Goal: Entertainment & Leisure: Consume media (video, audio)

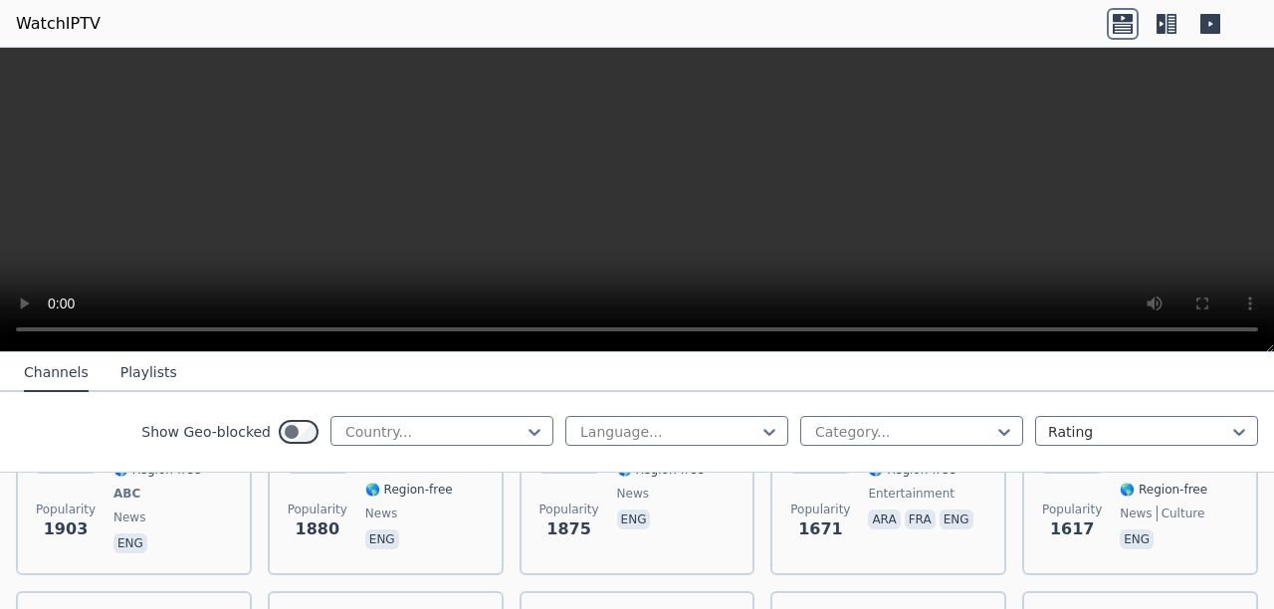
scroll to position [1493, 0]
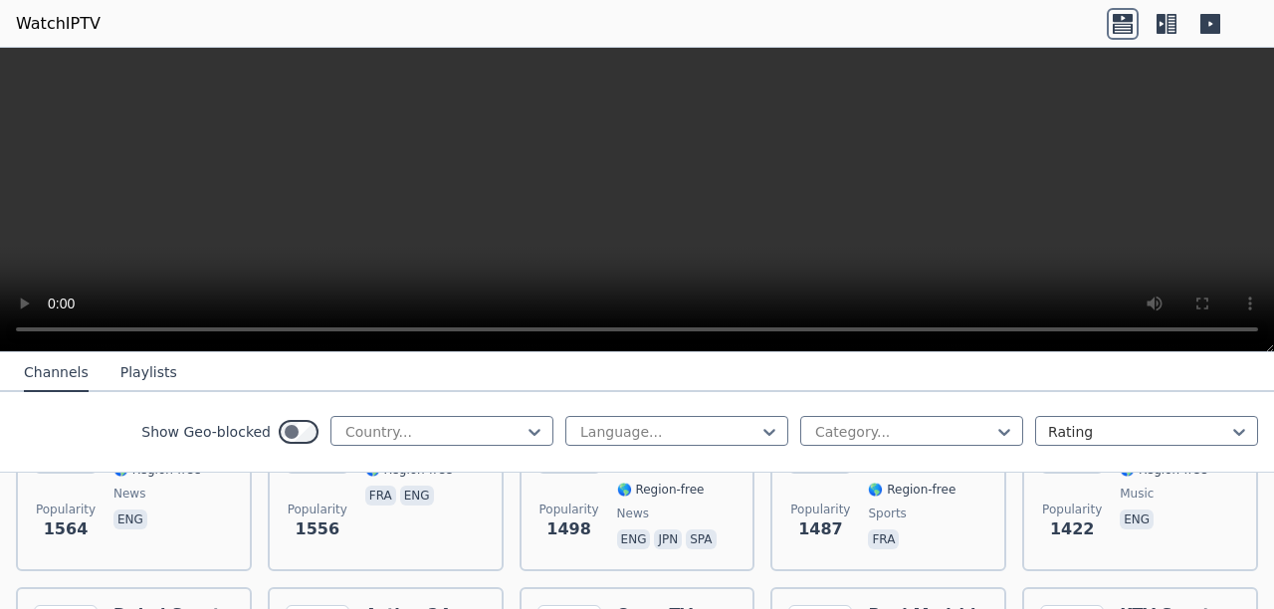
click at [1272, 206] on video at bounding box center [637, 200] width 1274 height 305
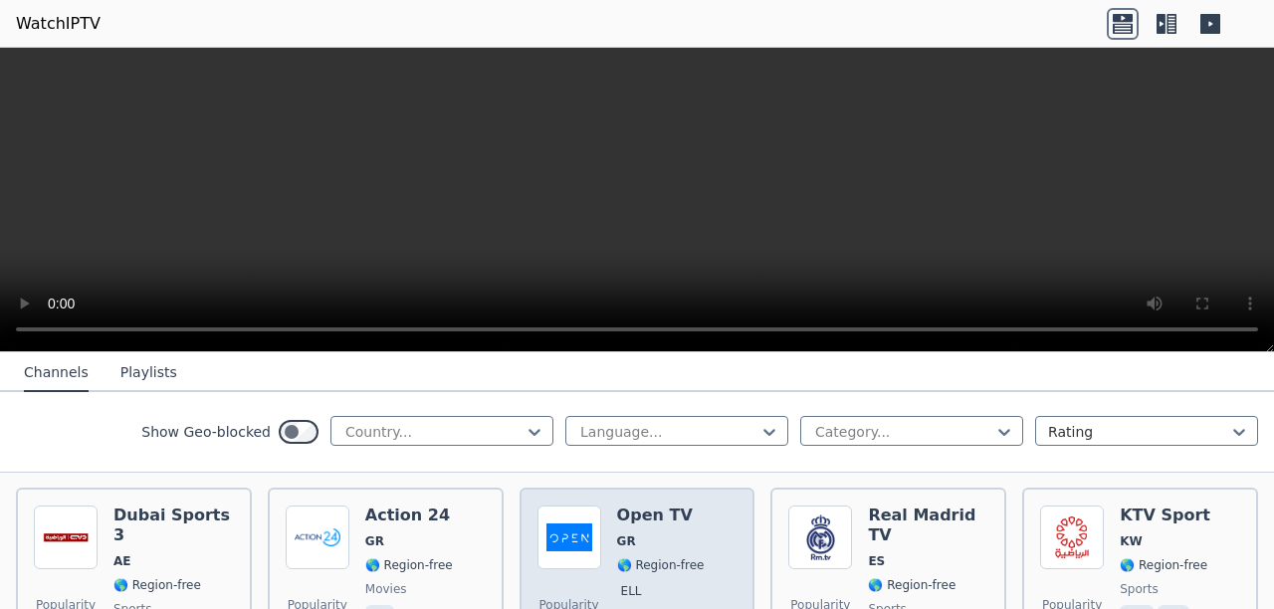
click at [637, 534] on span "GR" at bounding box center [661, 542] width 88 height 16
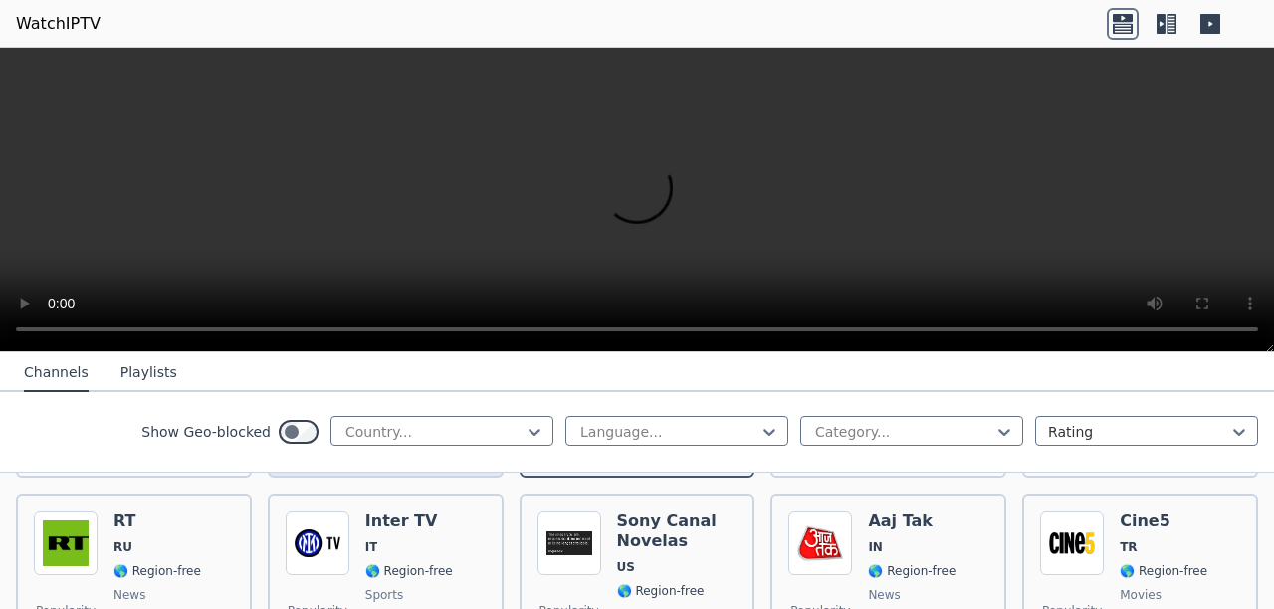
scroll to position [1792, 0]
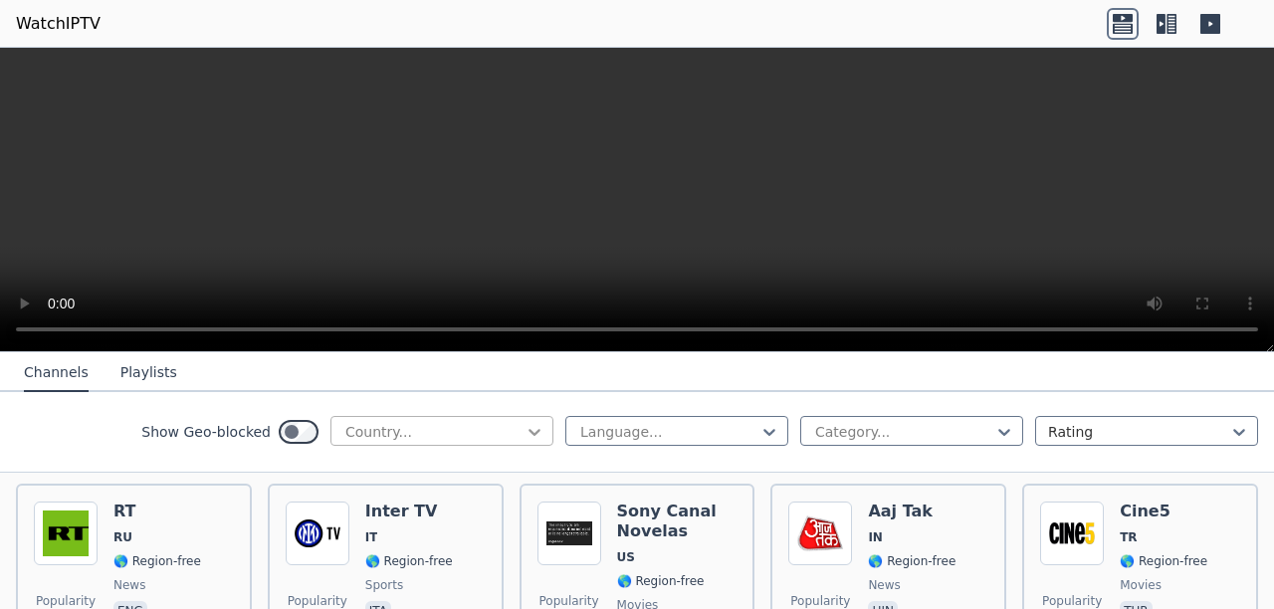
click at [525, 430] on icon at bounding box center [535, 432] width 20 height 20
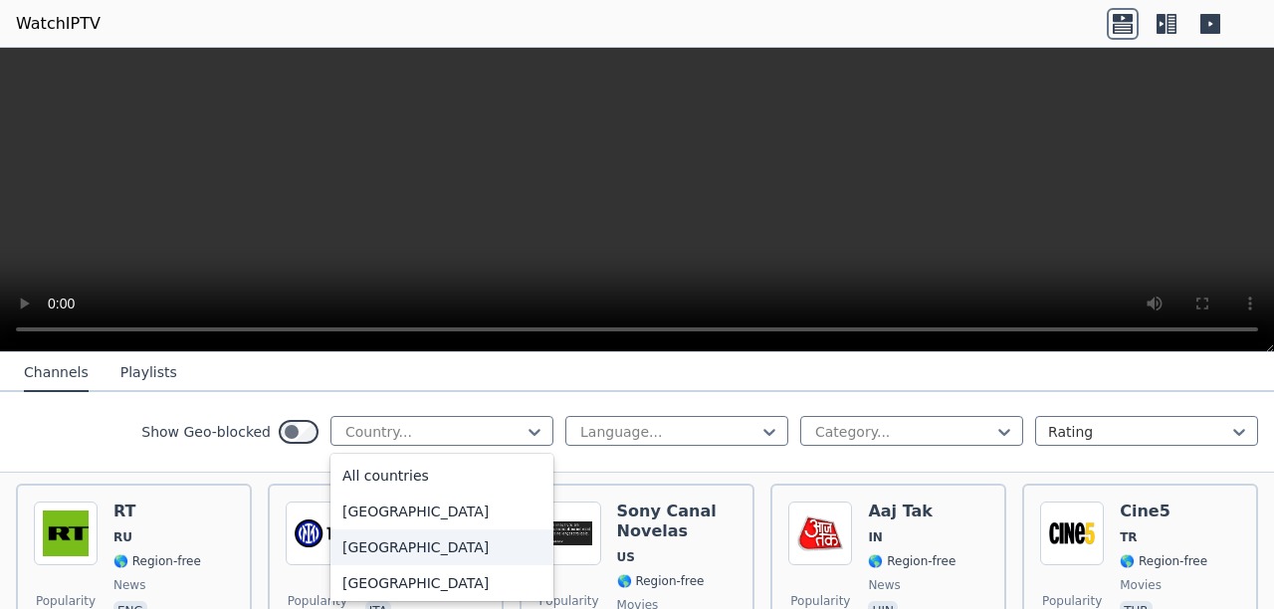
click at [387, 565] on div "[GEOGRAPHIC_DATA]" at bounding box center [442, 548] width 223 height 36
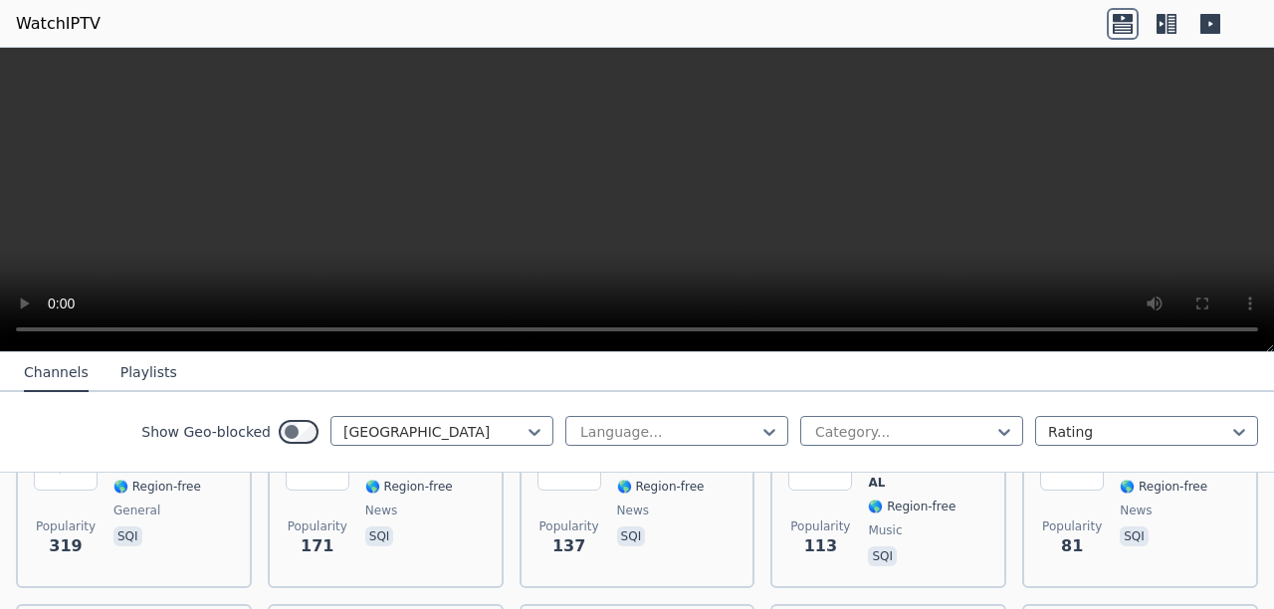
scroll to position [299, 0]
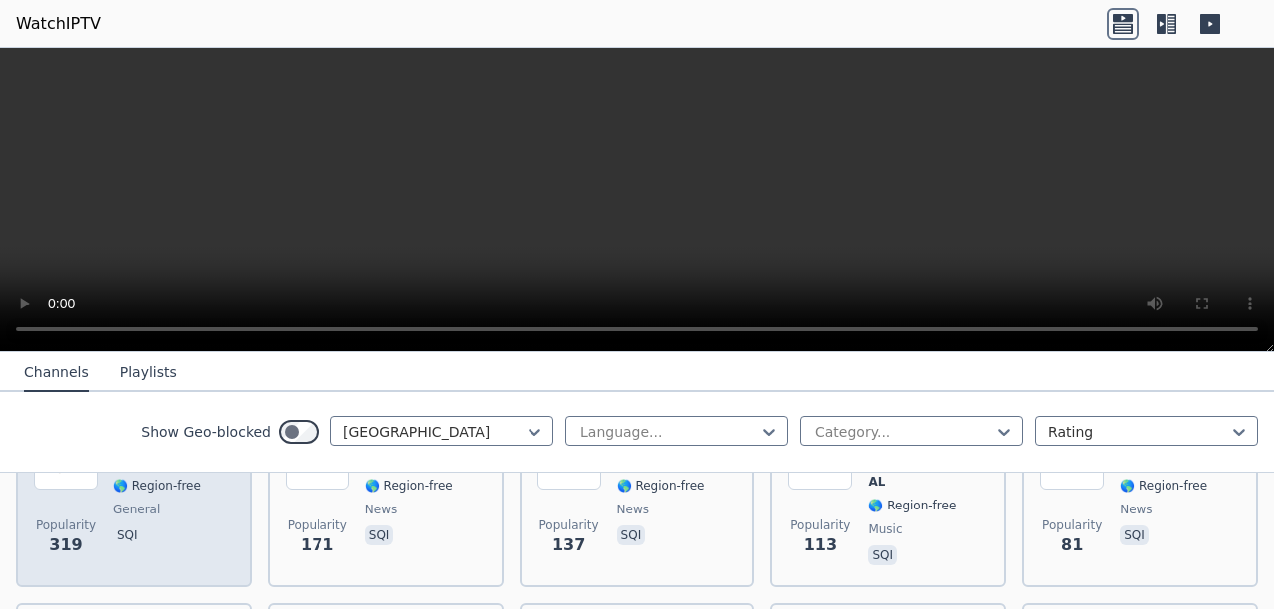
click at [173, 509] on div "Vizion Plus AL 🌎 Region-free general sqi" at bounding box center [162, 497] width 98 height 143
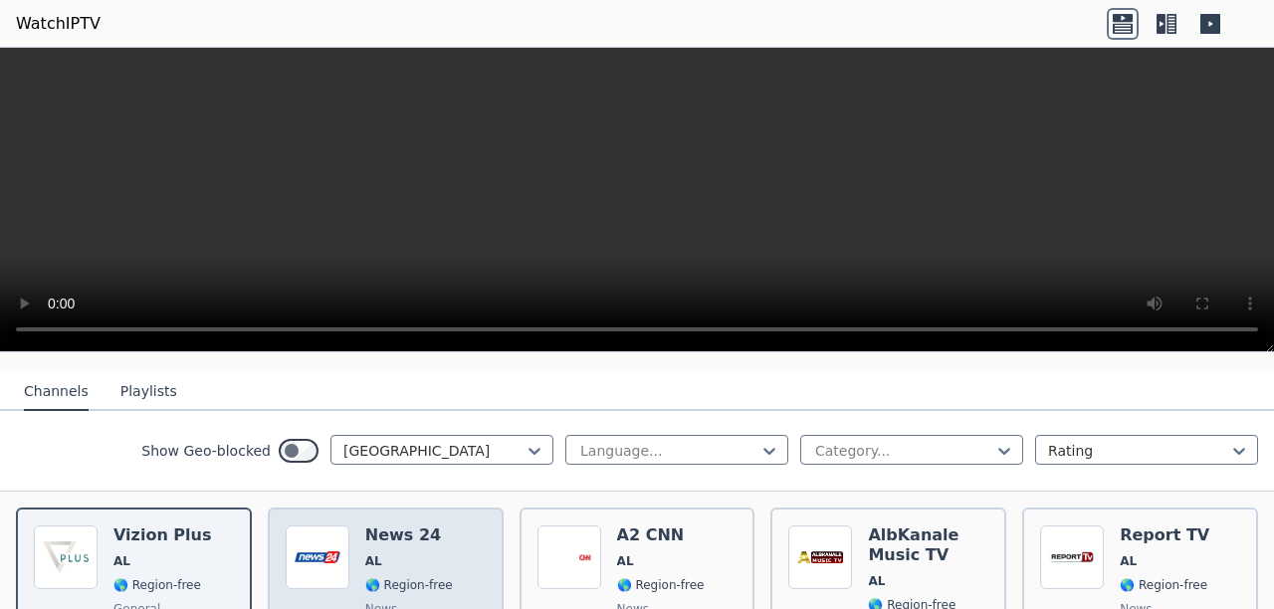
click at [399, 556] on div "News 24 AL 🌎 Region-free news sqi" at bounding box center [409, 597] width 88 height 143
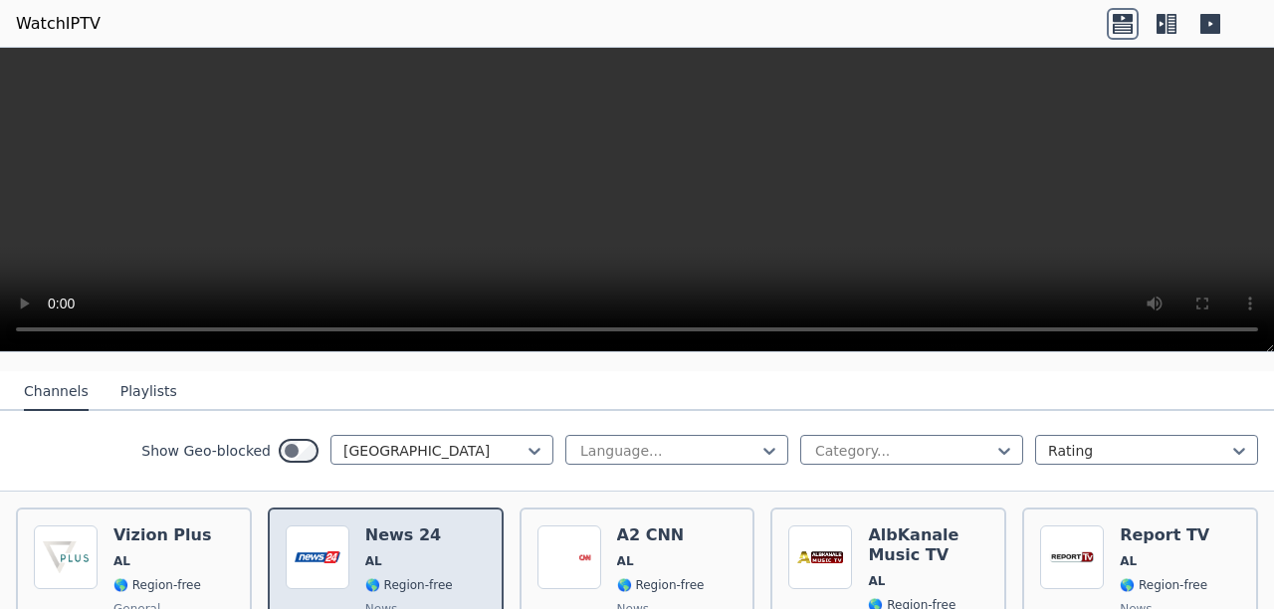
click at [399, 556] on div "News 24 AL 🌎 Region-free news sqi" at bounding box center [409, 597] width 88 height 143
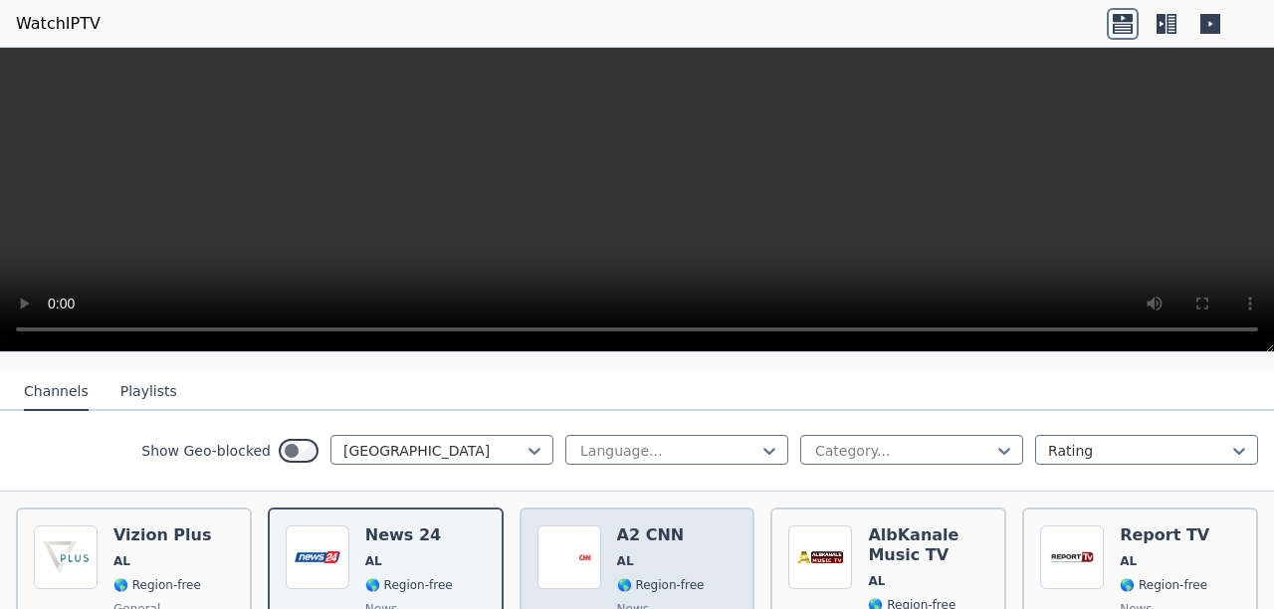
click at [618, 533] on div "A2 CNN AL 🌎 Region-free news sqi" at bounding box center [661, 597] width 88 height 143
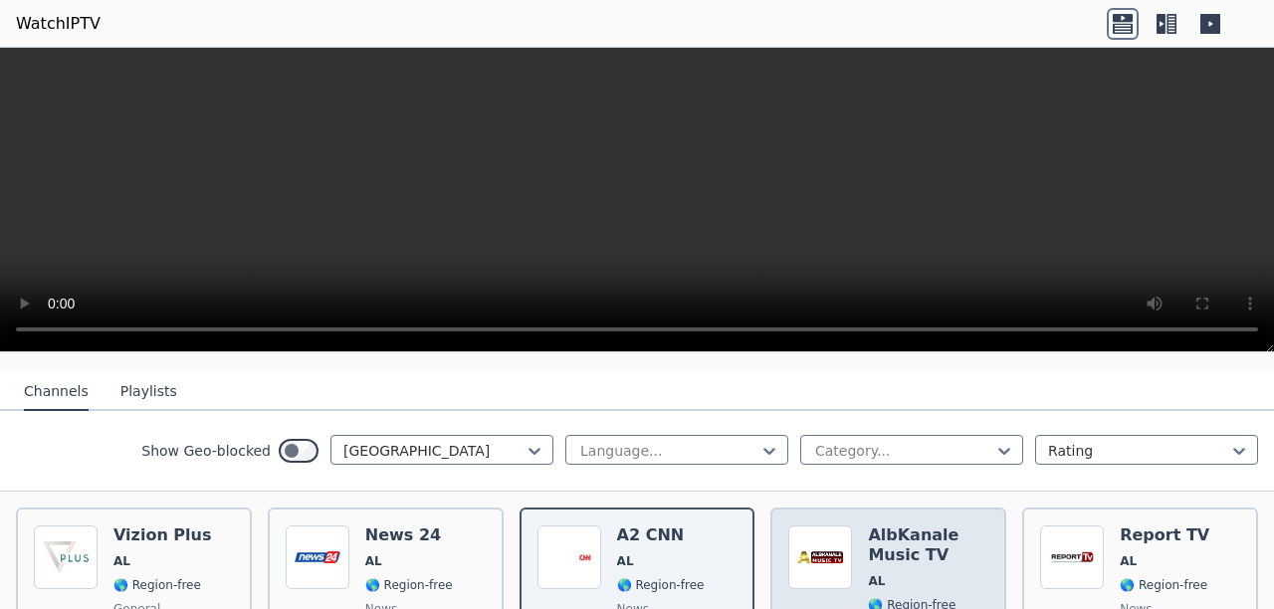
click at [805, 556] on img at bounding box center [820, 558] width 64 height 64
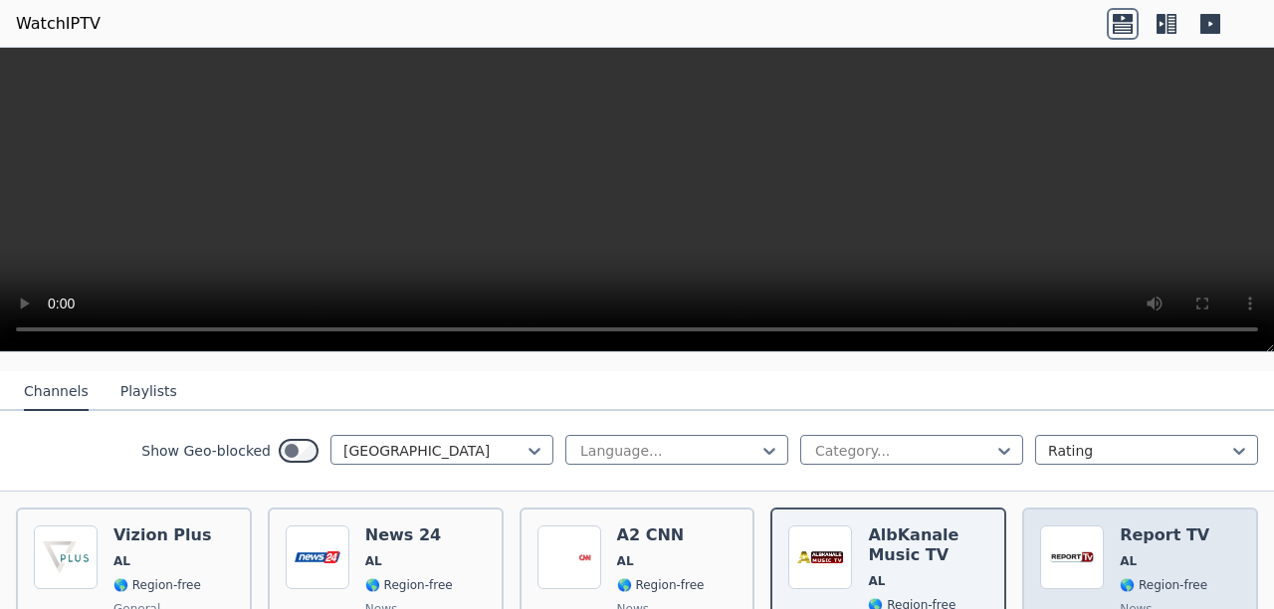
click at [1083, 550] on img at bounding box center [1072, 558] width 64 height 64
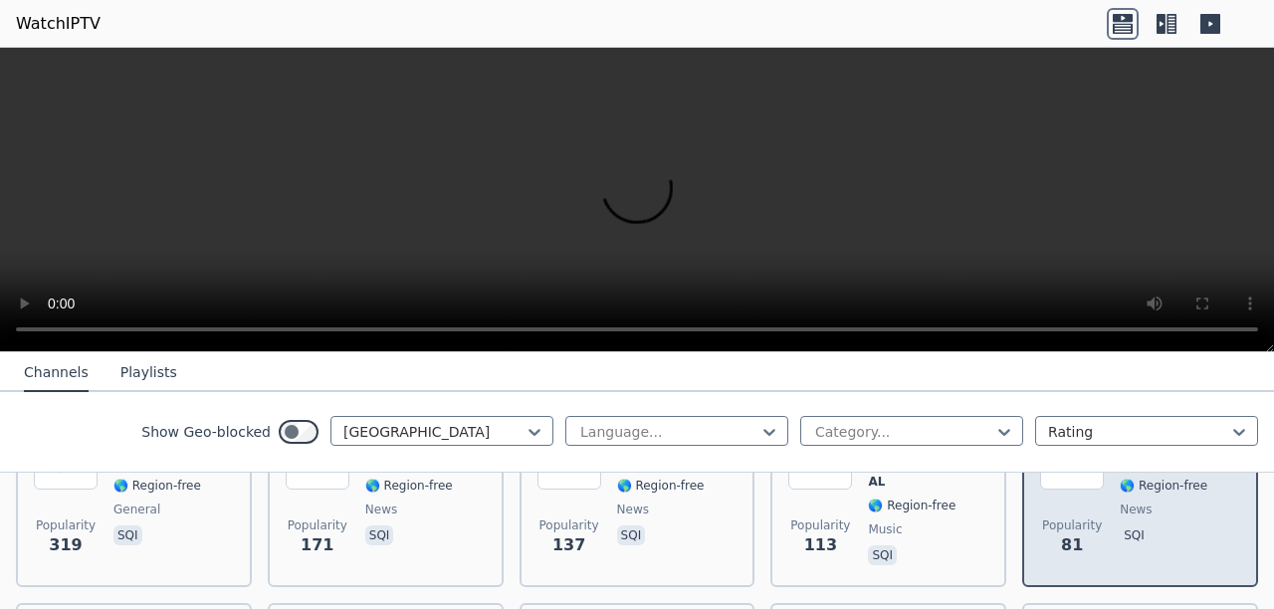
scroll to position [398, 0]
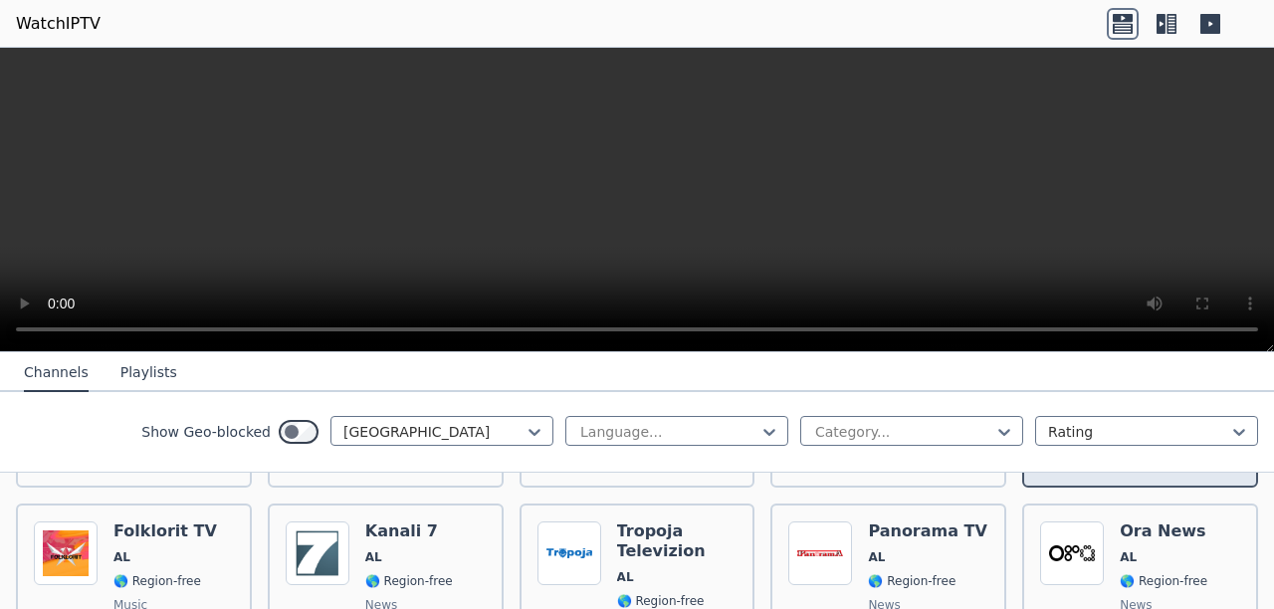
click at [1083, 550] on img at bounding box center [1072, 554] width 64 height 64
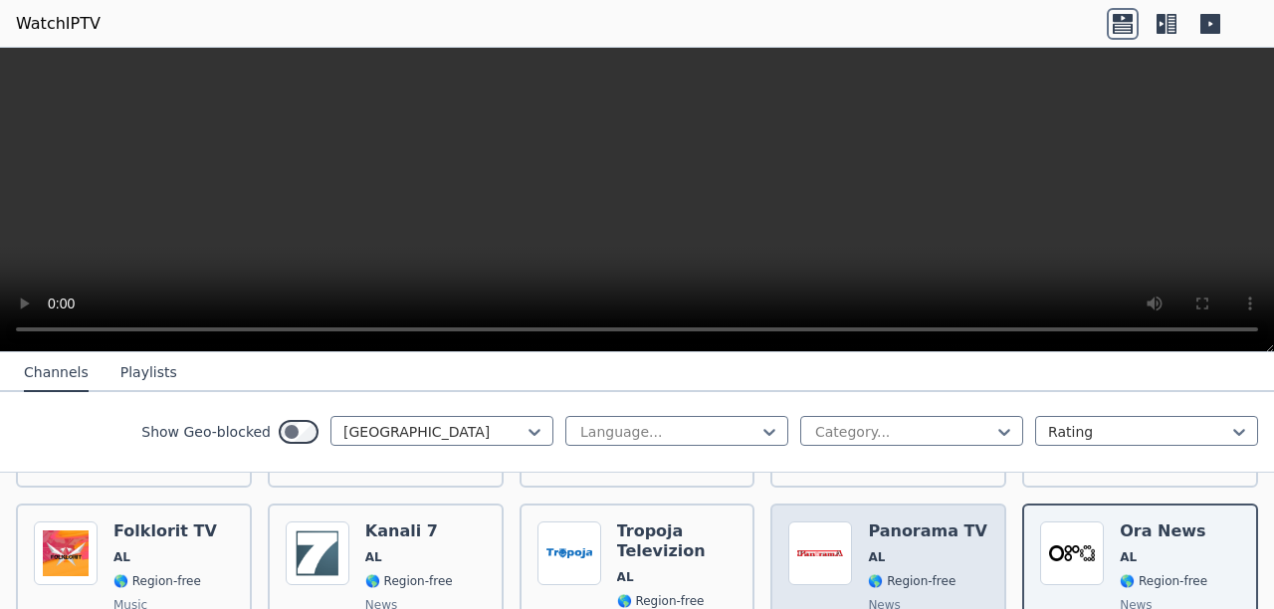
click at [906, 573] on span "🌎 Region-free" at bounding box center [912, 581] width 88 height 16
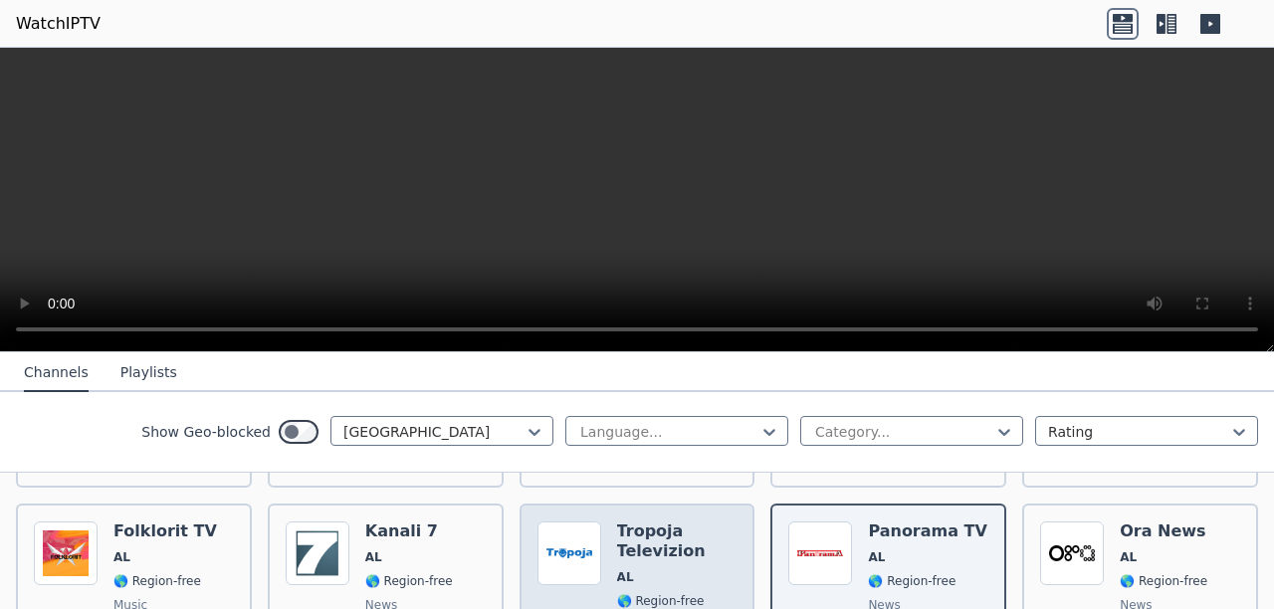
click at [617, 530] on h6 "Tropoja Televizion" at bounding box center [677, 542] width 120 height 40
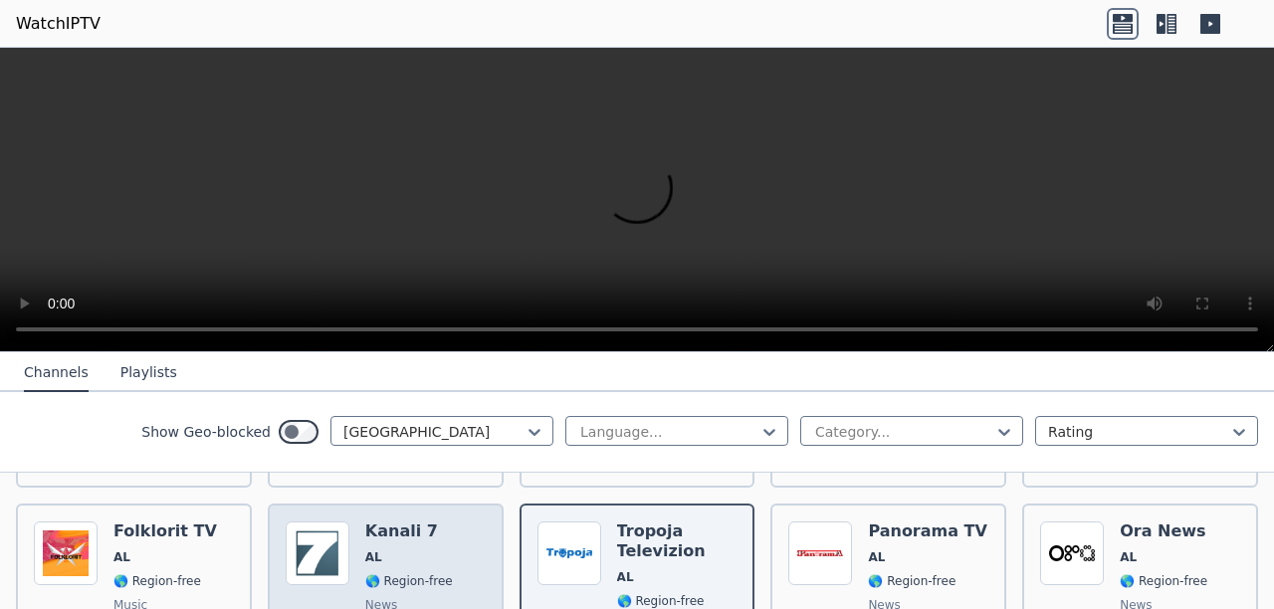
click at [427, 550] on span "AL" at bounding box center [409, 558] width 88 height 16
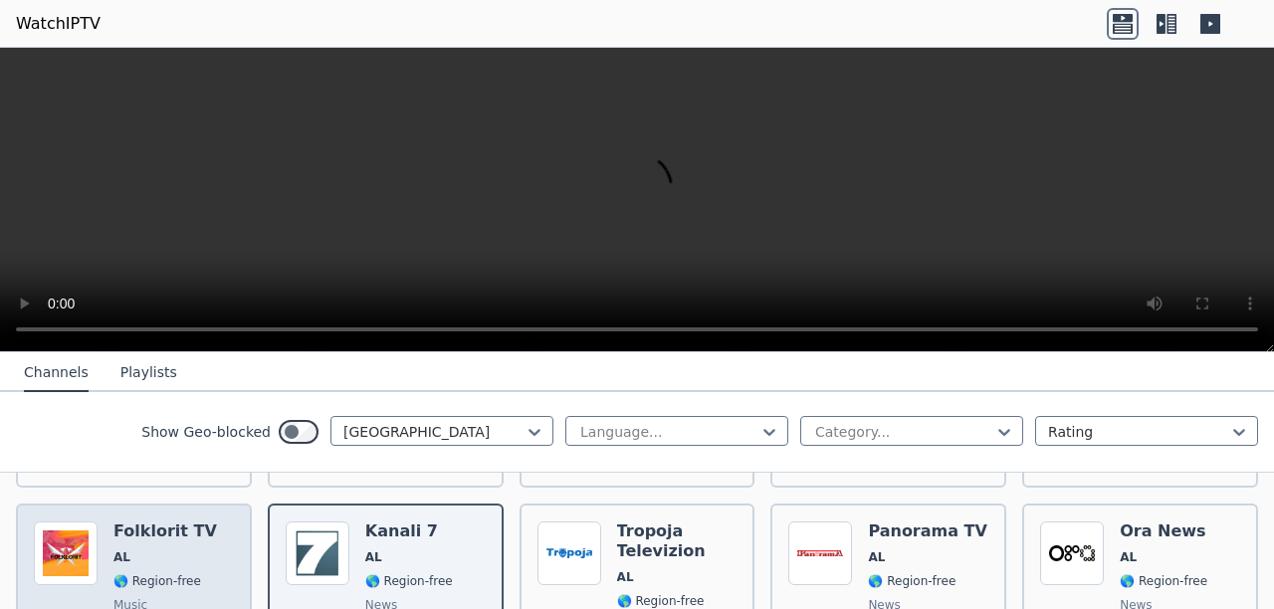
click at [138, 573] on span "🌎 Region-free" at bounding box center [157, 581] width 88 height 16
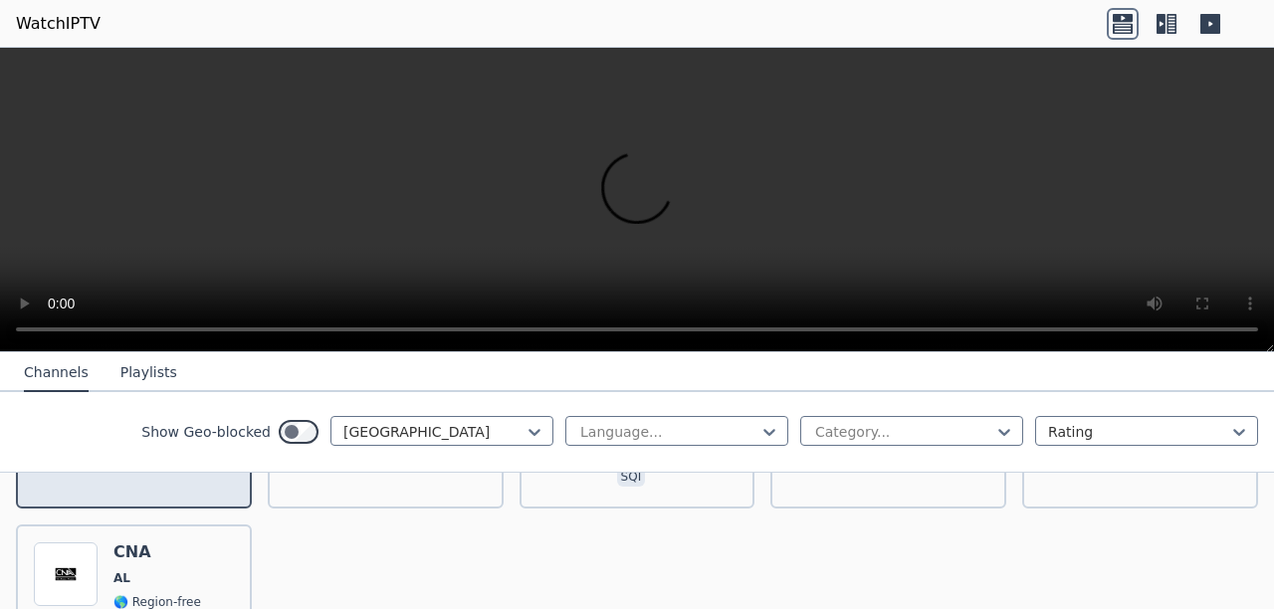
scroll to position [597, 0]
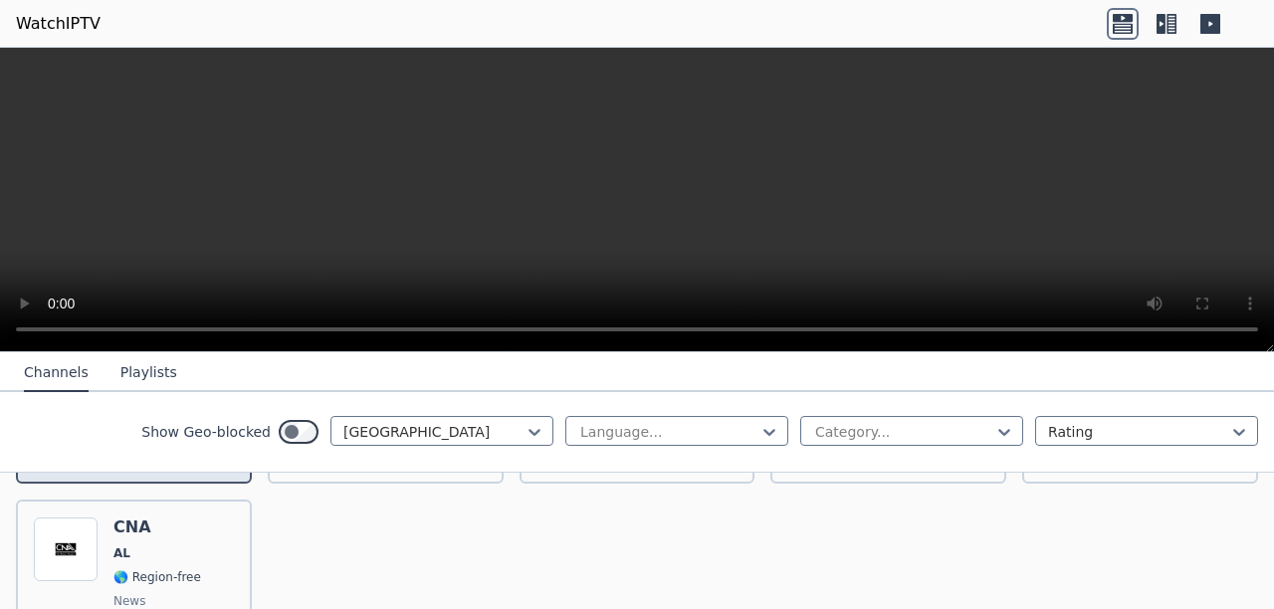
click at [138, 569] on span "🌎 Region-free" at bounding box center [157, 577] width 88 height 16
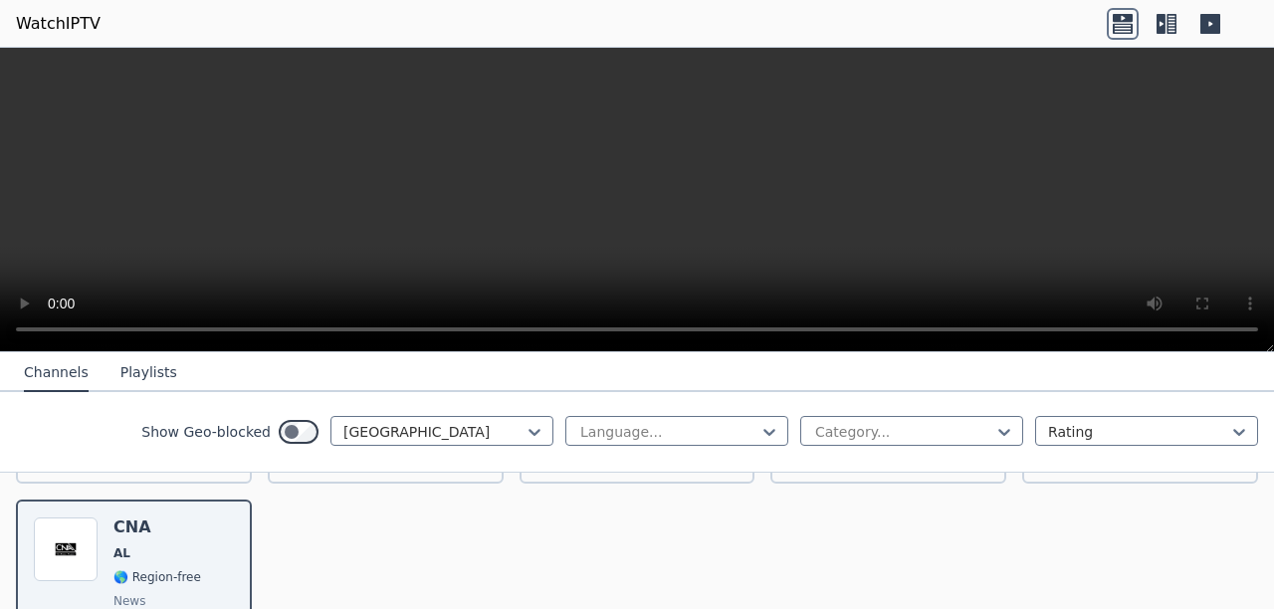
click at [131, 385] on button "Playlists" at bounding box center [148, 373] width 57 height 38
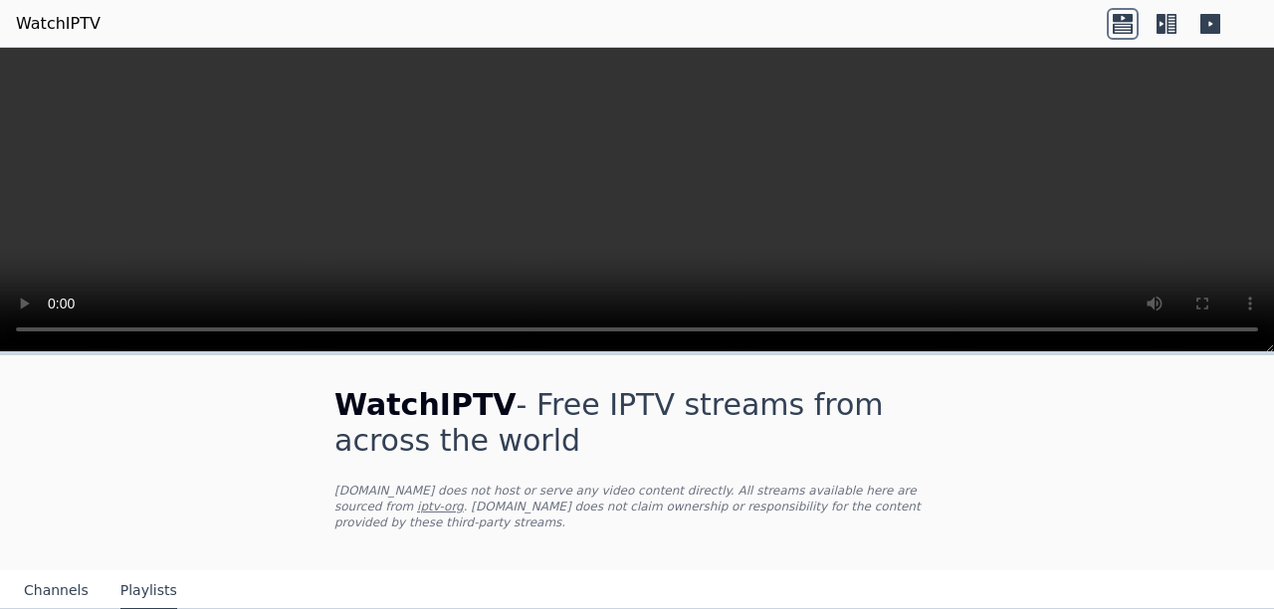
scroll to position [33, 0]
